Goal: Task Accomplishment & Management: Use online tool/utility

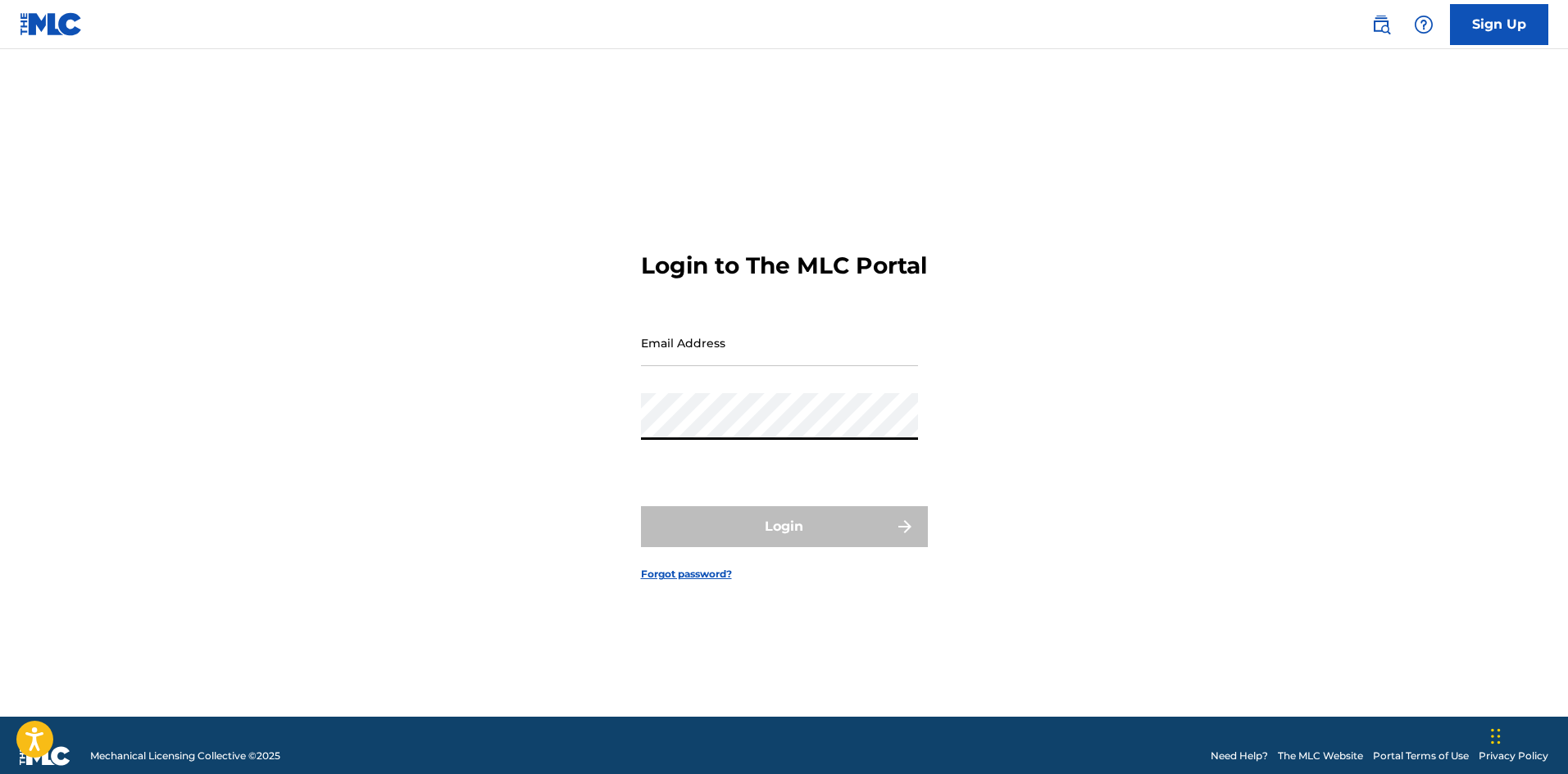
type input "[EMAIL_ADDRESS][DOMAIN_NAME]"
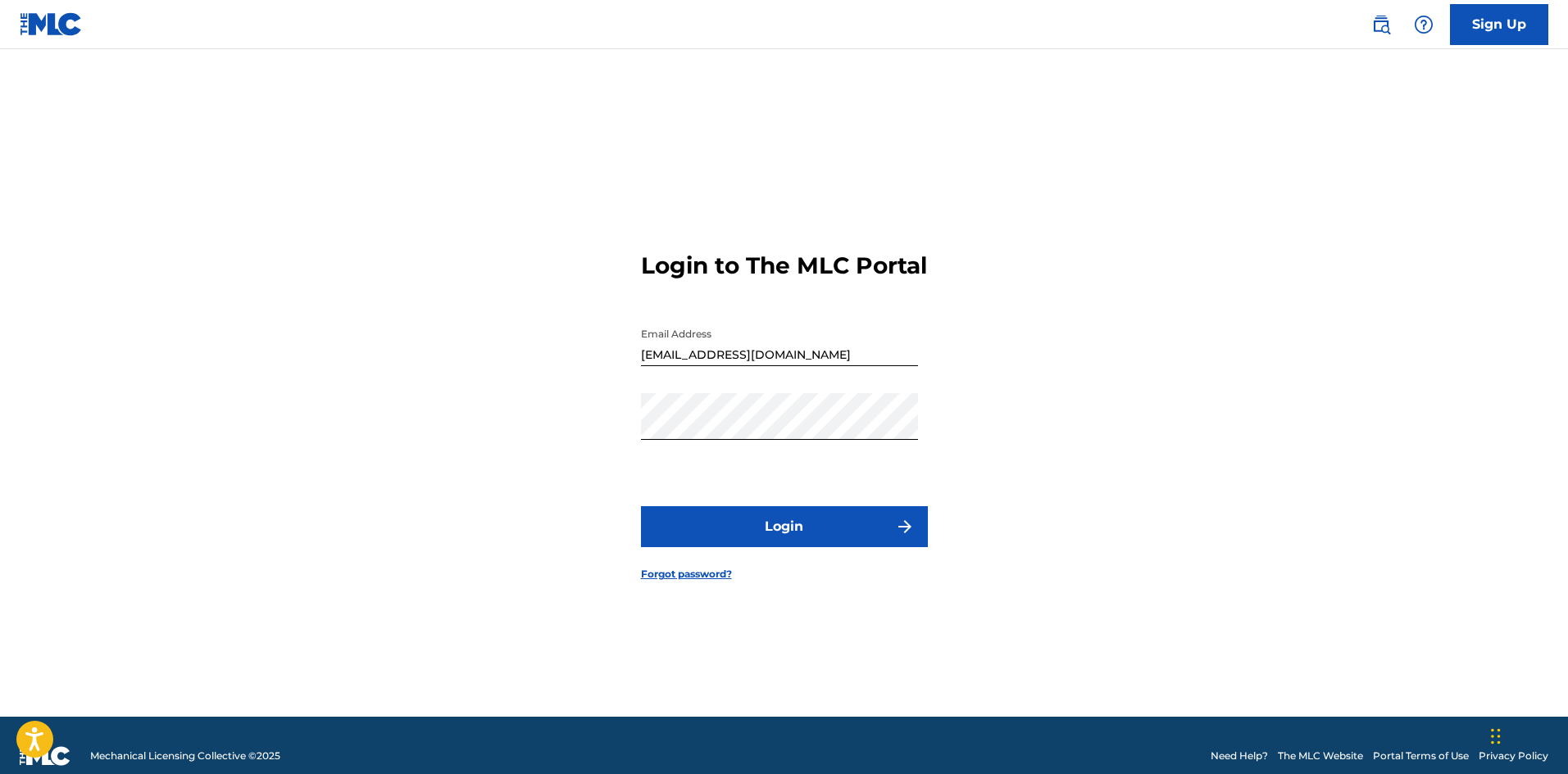
click at [786, 546] on button "Login" at bounding box center [784, 526] width 287 height 41
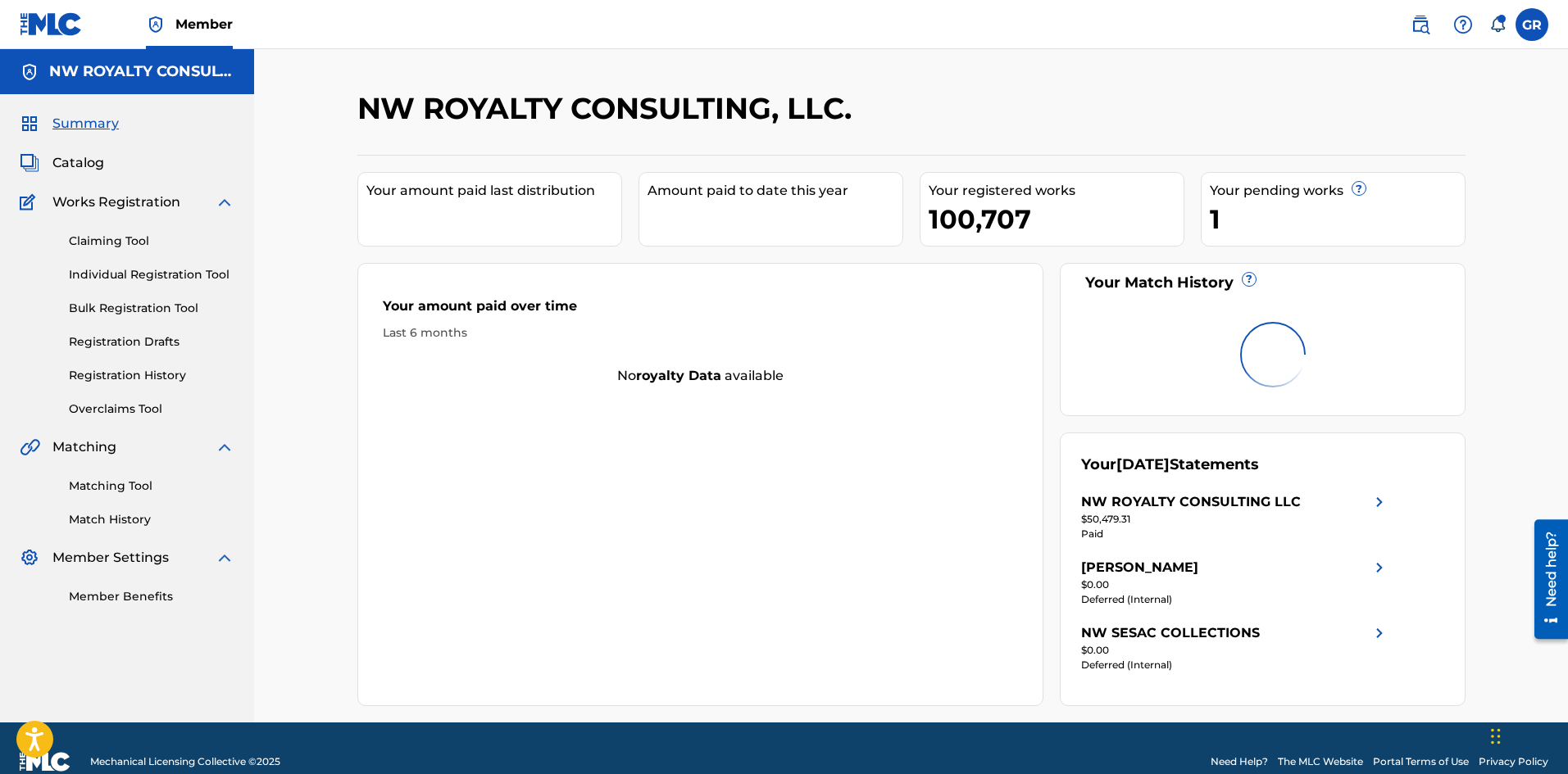
click at [106, 411] on link "Overclaims Tool" at bounding box center [152, 409] width 166 height 17
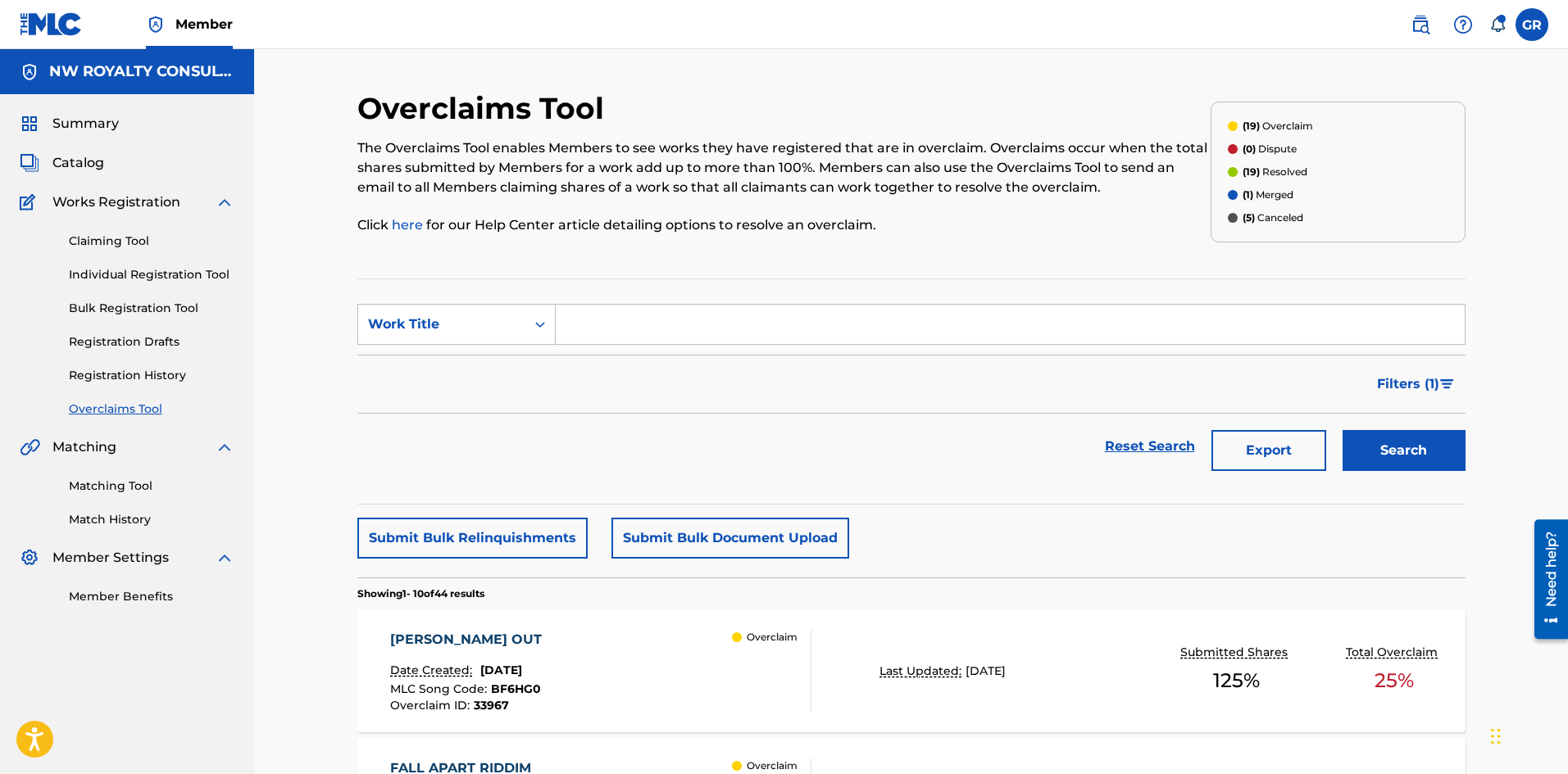
click at [406, 635] on div "[PERSON_NAME] OUT" at bounding box center [470, 640] width 160 height 20
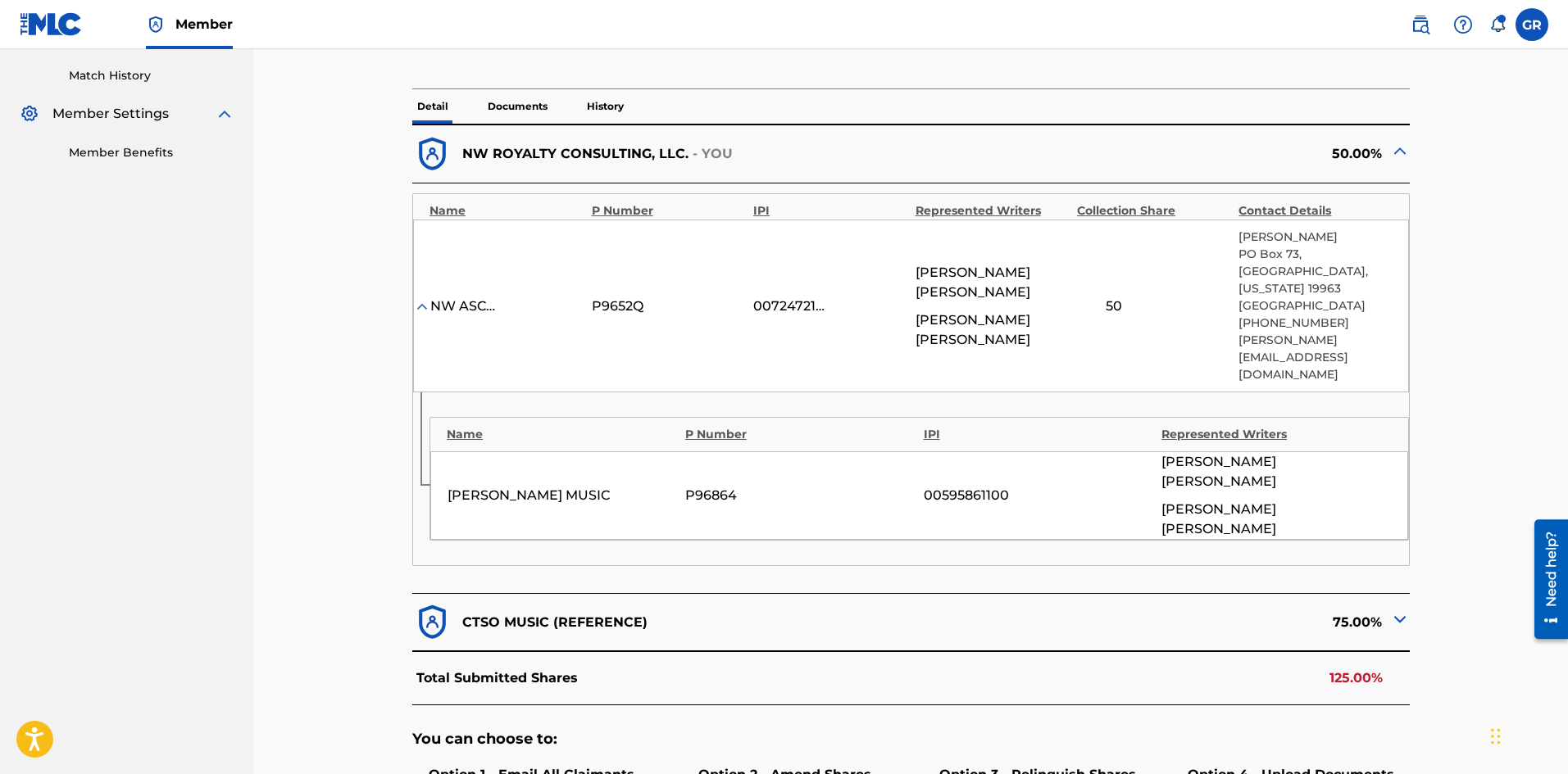
scroll to position [492, 0]
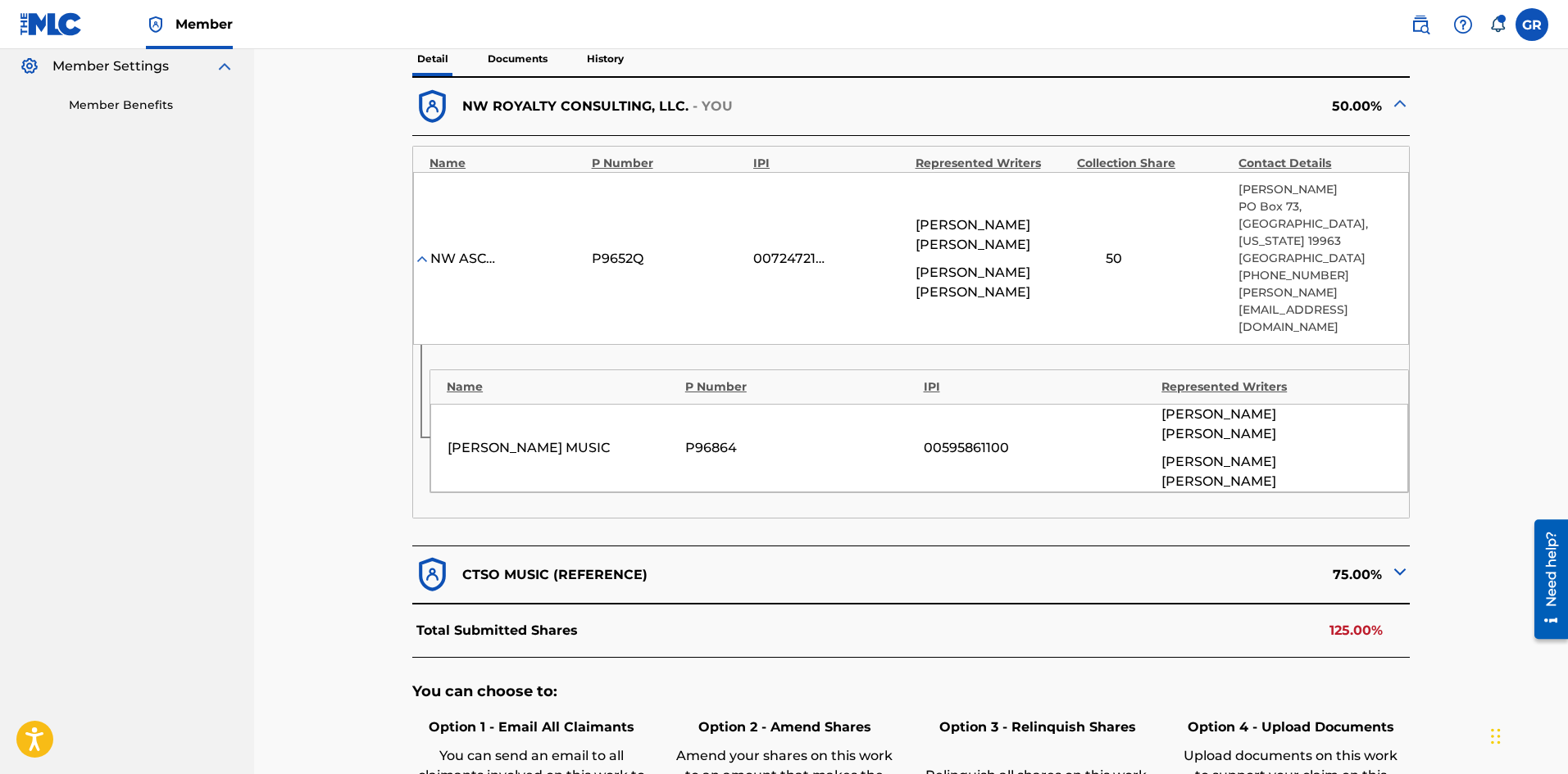
click at [529, 565] on p "CTSO MUSIC (REFERENCE)" at bounding box center [555, 575] width 185 height 20
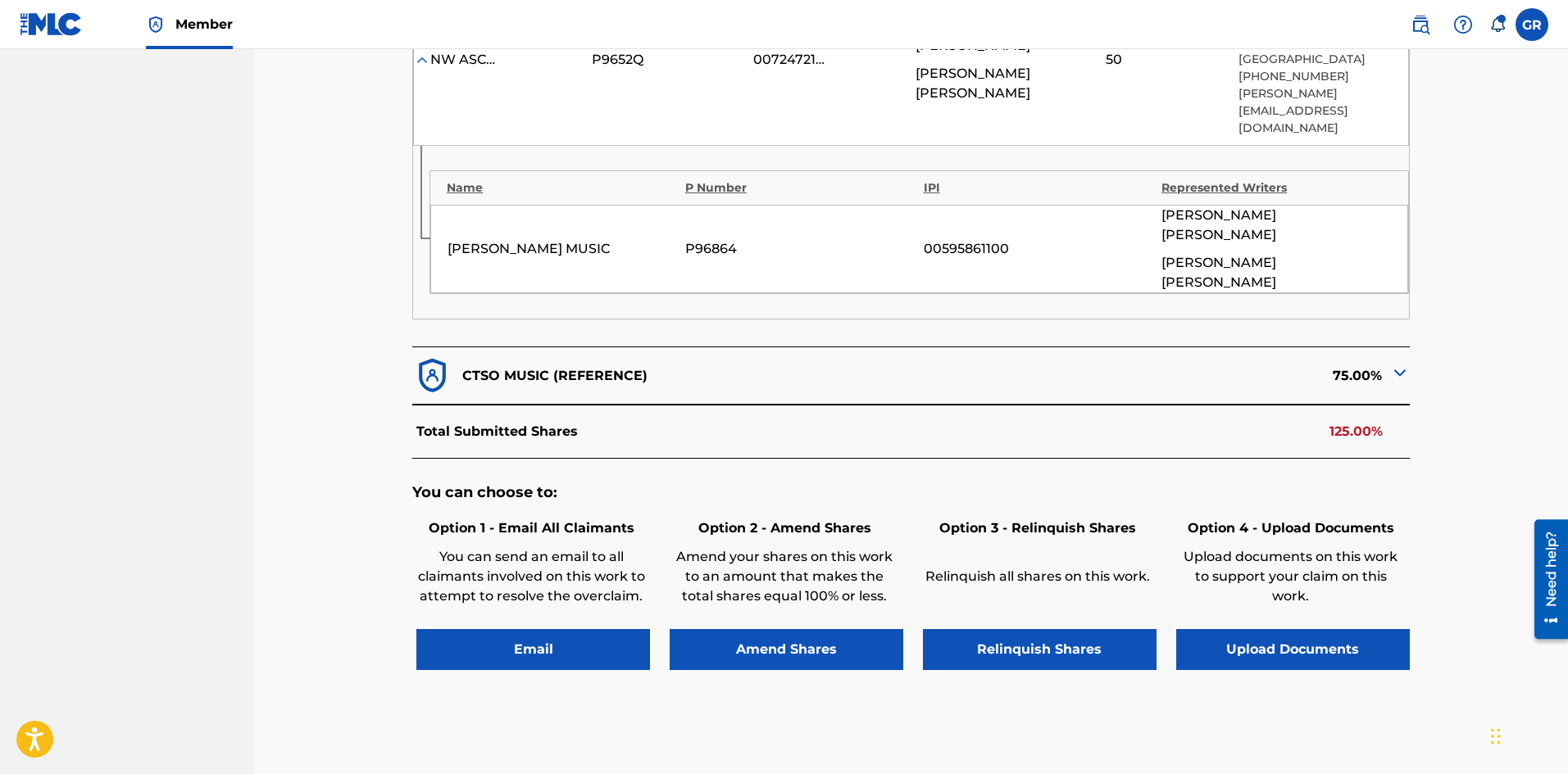
scroll to position [698, 0]
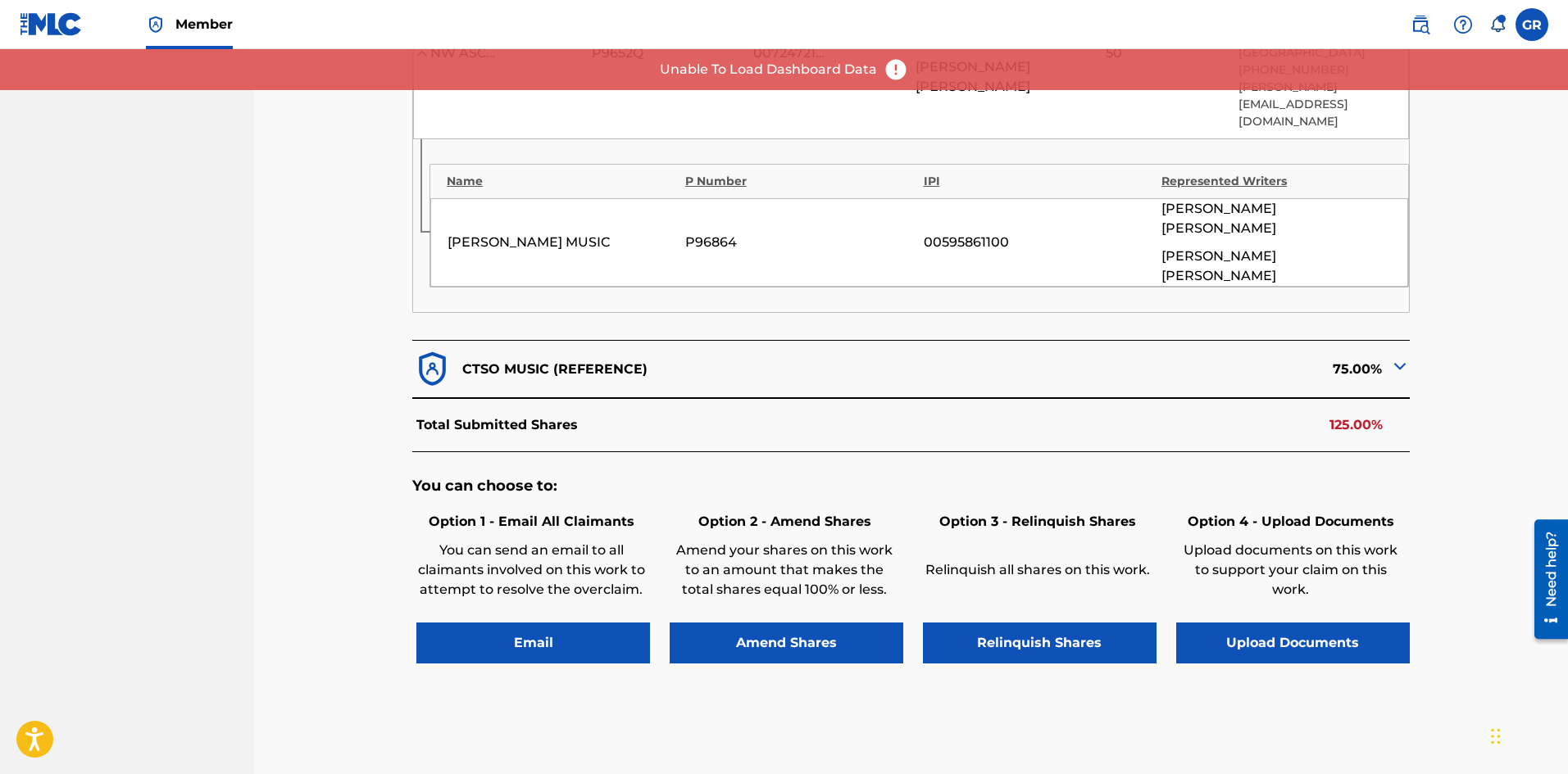
click at [1324, 622] on button "Upload Documents" at bounding box center [1293, 642] width 234 height 41
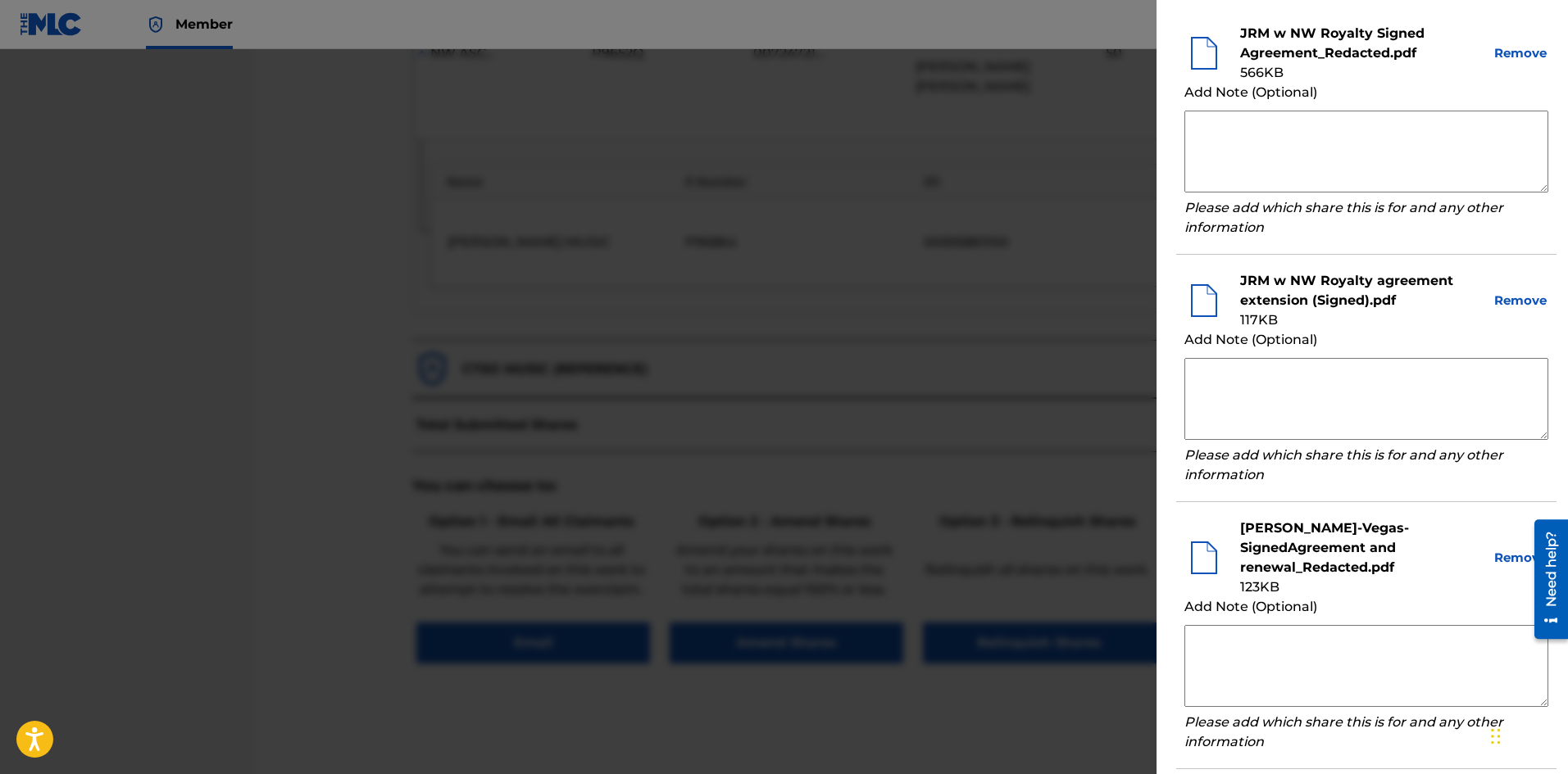
scroll to position [572, 0]
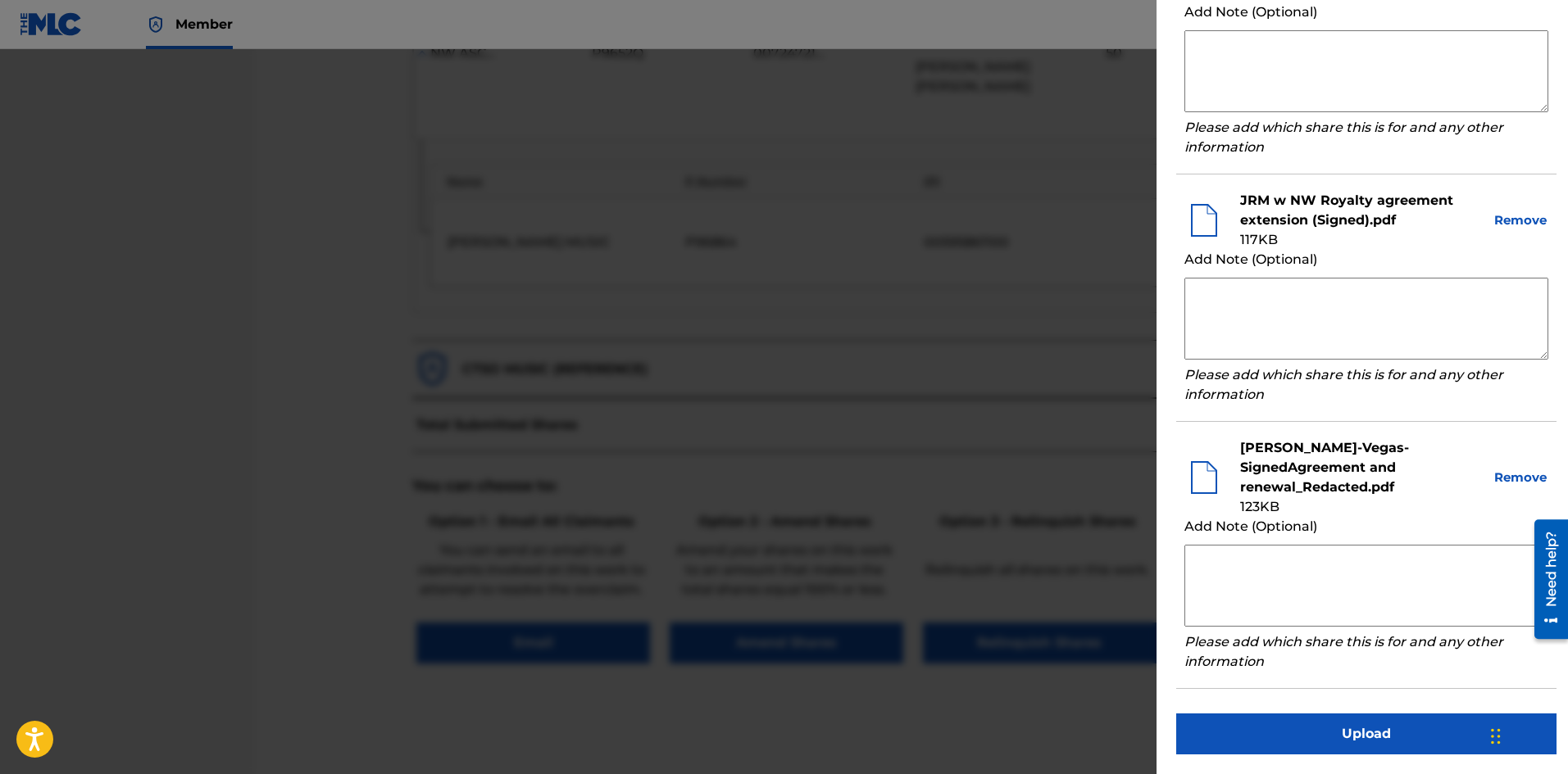
click at [1202, 559] on textarea at bounding box center [1366, 586] width 364 height 82
click at [1212, 558] on textarea at bounding box center [1366, 586] width 364 height 82
click at [1390, 577] on textarea "NW ASCAP Collections/[PERSON_NAME] Music maintain their 50% claim obo the artist" at bounding box center [1366, 586] width 364 height 82
click at [1452, 575] on textarea "NW ASCAP Collections/[PERSON_NAME] Music maintain their 50% claim obo the artis…" at bounding box center [1366, 586] width 364 height 82
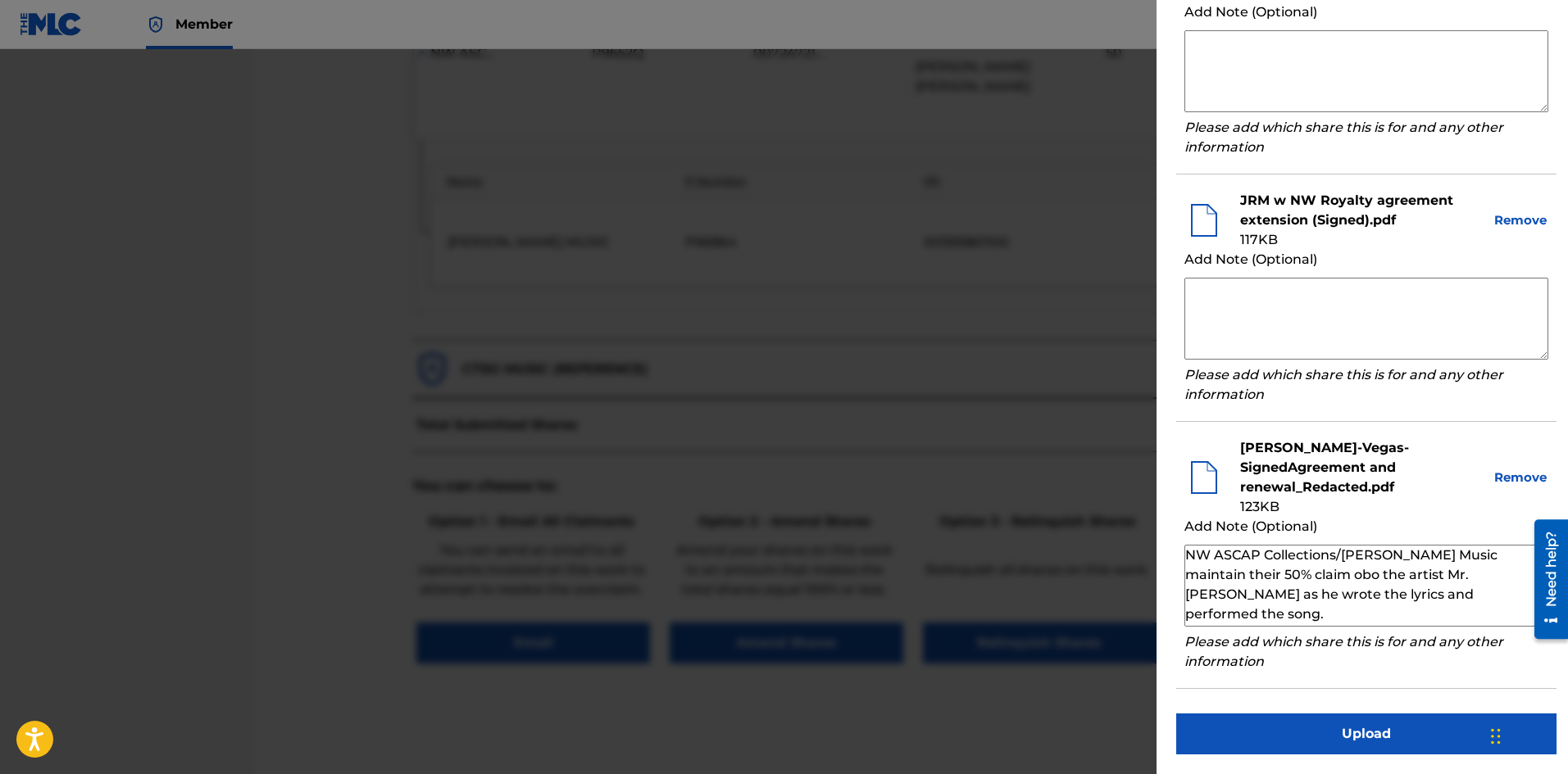
type textarea "NW ASCAP Collections/[PERSON_NAME] Music maintain their 50% claim obo the artis…"
click at [1374, 735] on button "Upload" at bounding box center [1366, 734] width 380 height 41
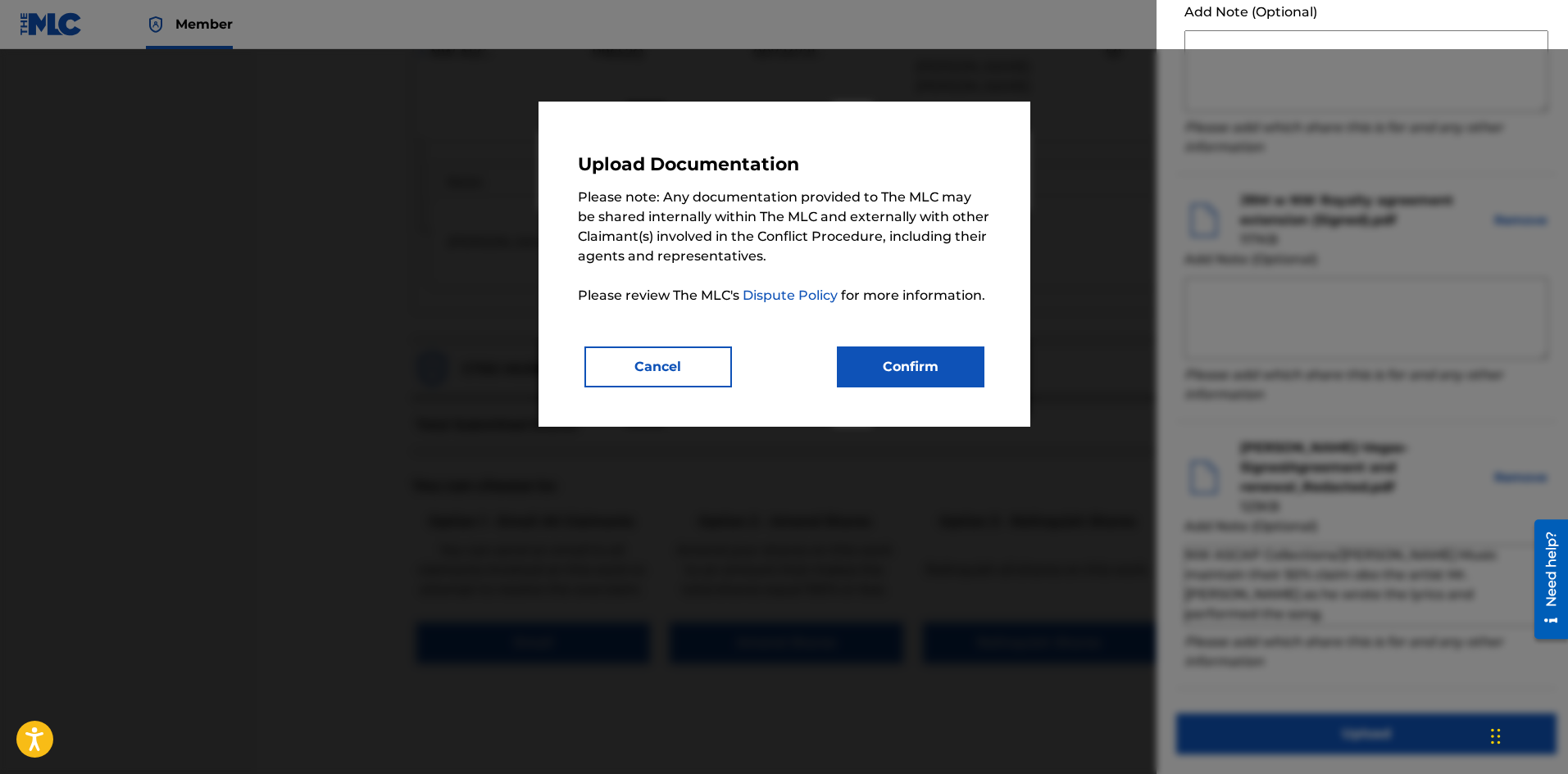
click at [907, 362] on button "Confirm" at bounding box center [910, 367] width 148 height 41
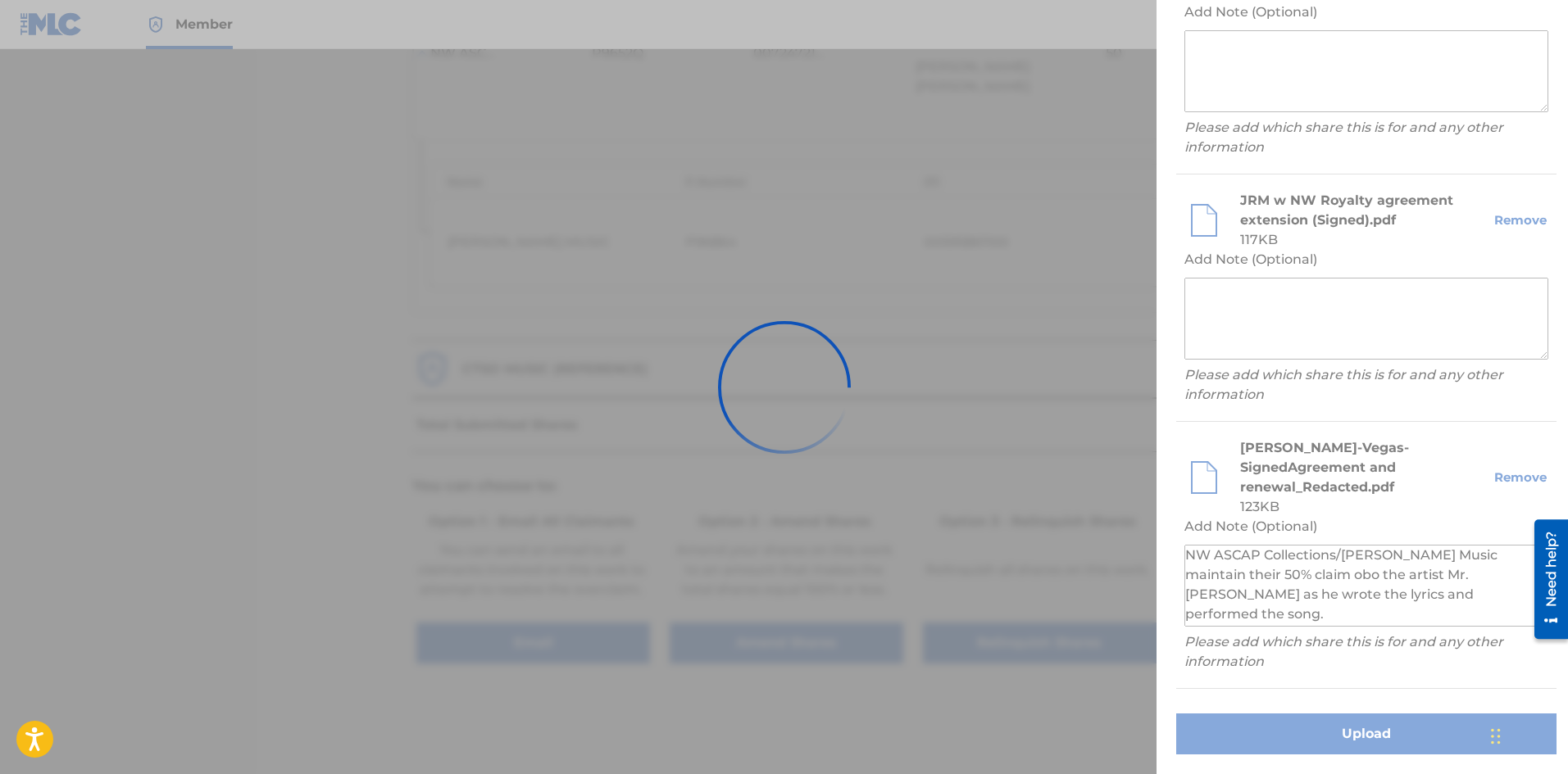
scroll to position [152, 0]
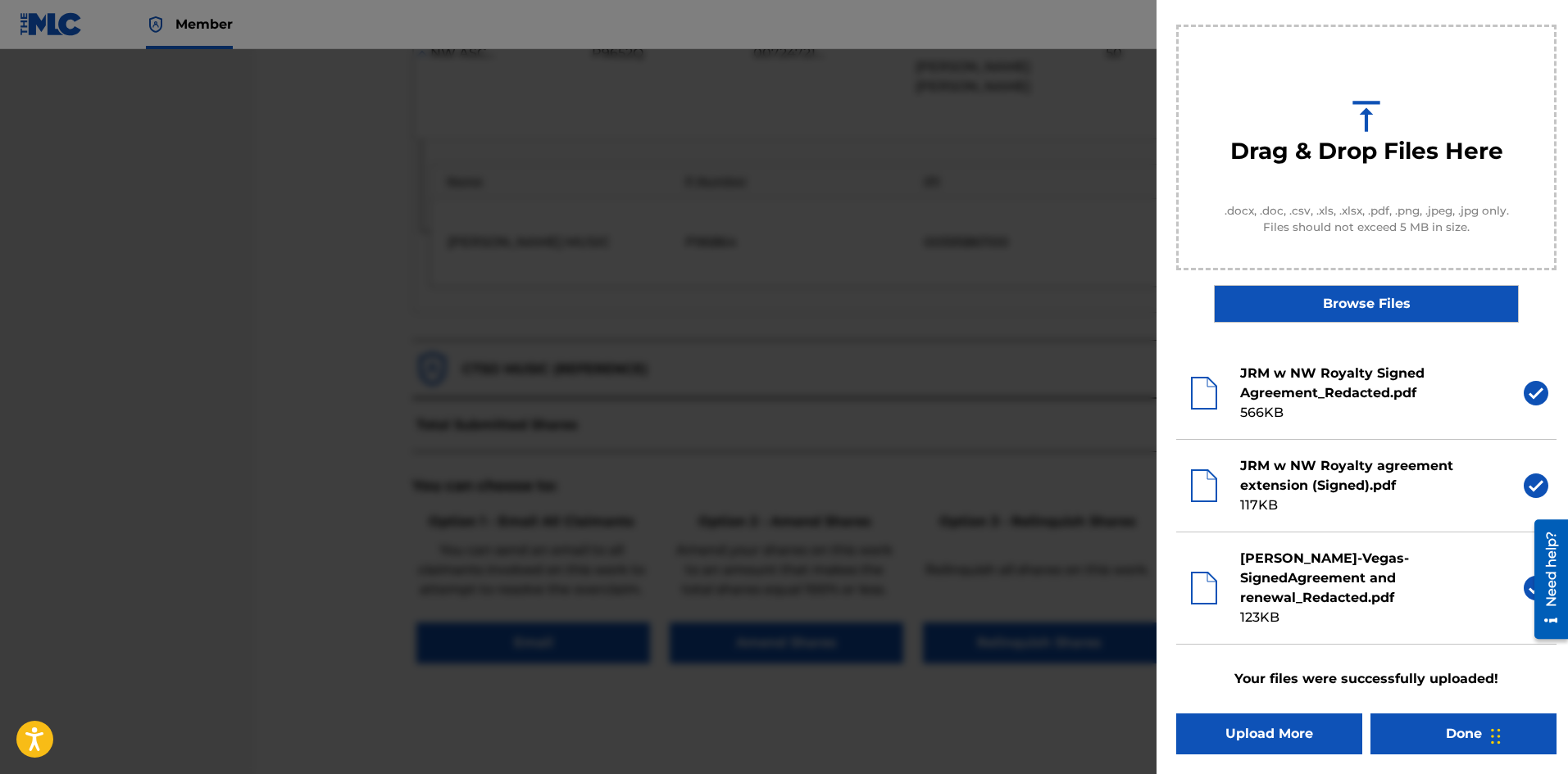
click at [1439, 735] on button "Done" at bounding box center [1463, 734] width 186 height 41
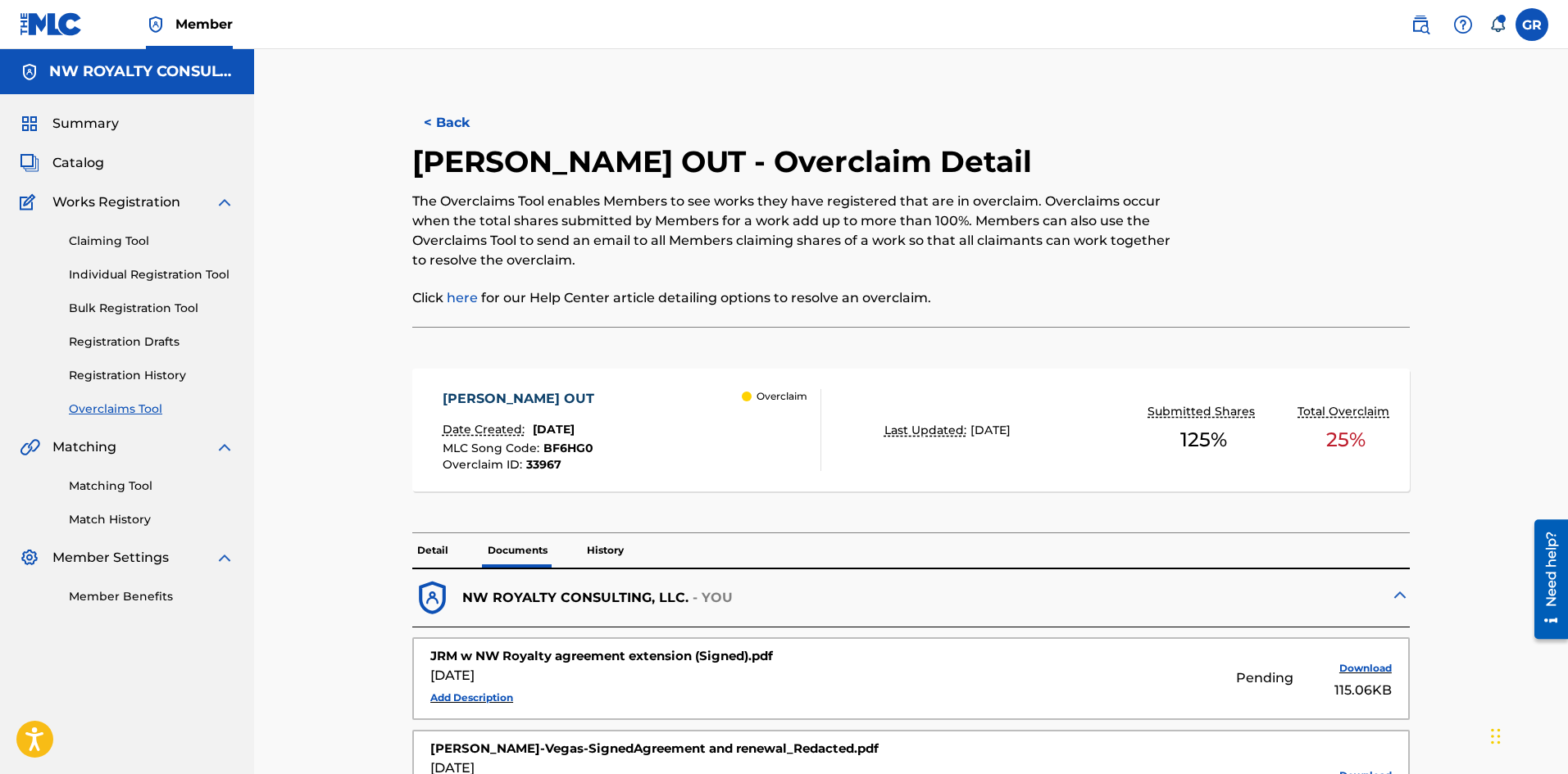
click at [118, 410] on link "Overclaims Tool" at bounding box center [152, 409] width 166 height 17
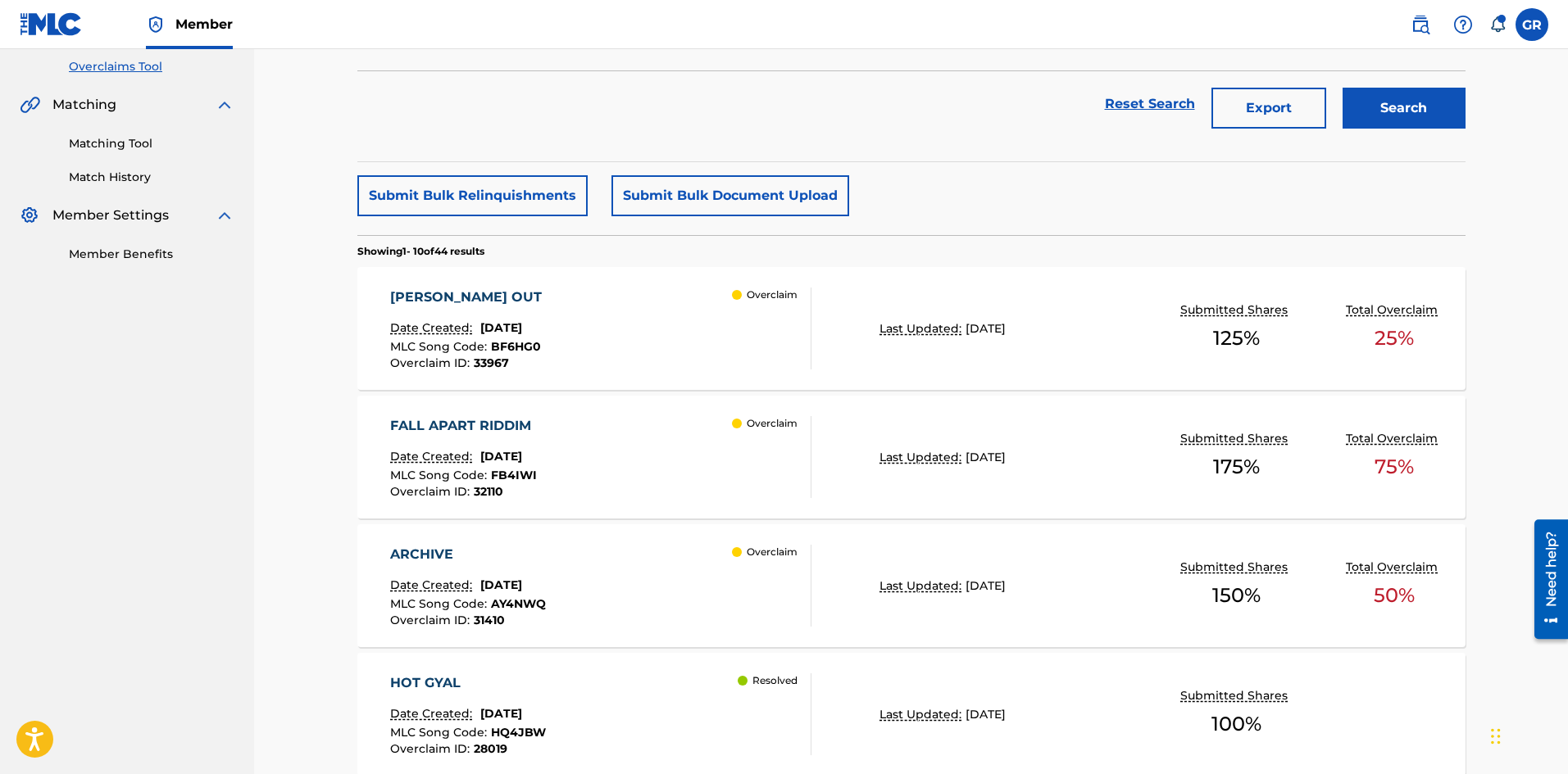
scroll to position [410, 0]
